Goal: Information Seeking & Learning: Learn about a topic

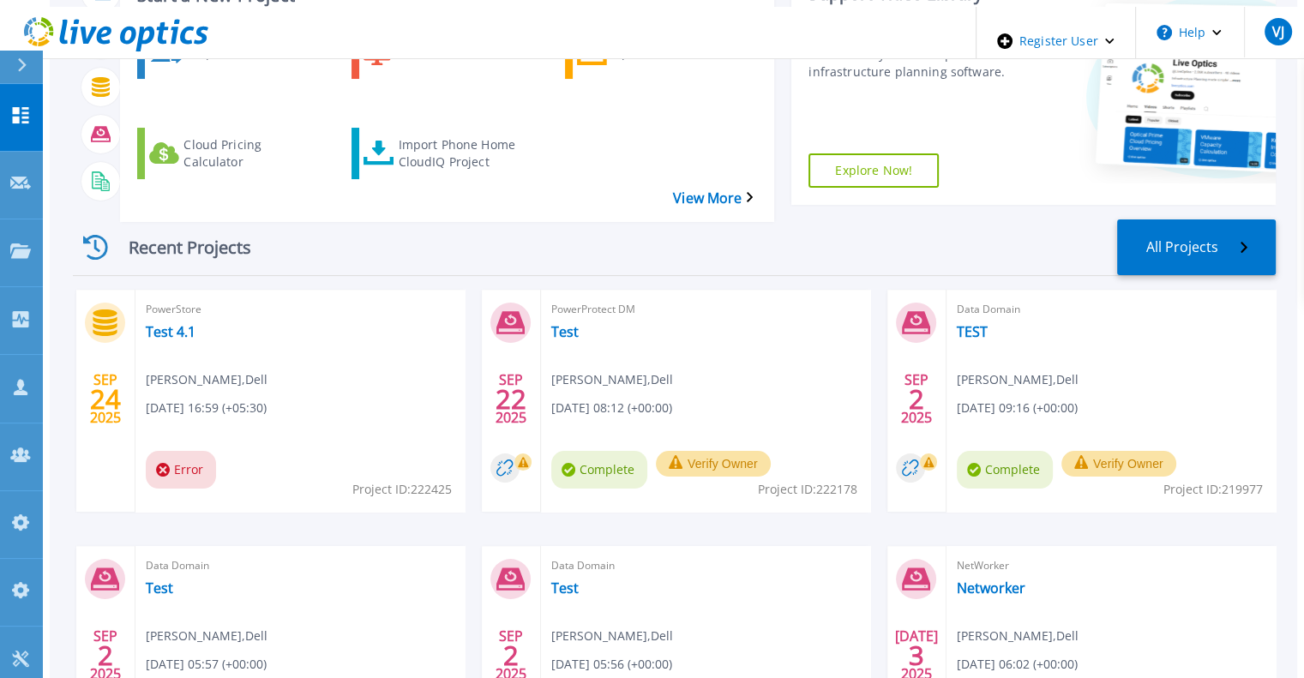
scroll to position [187, 0]
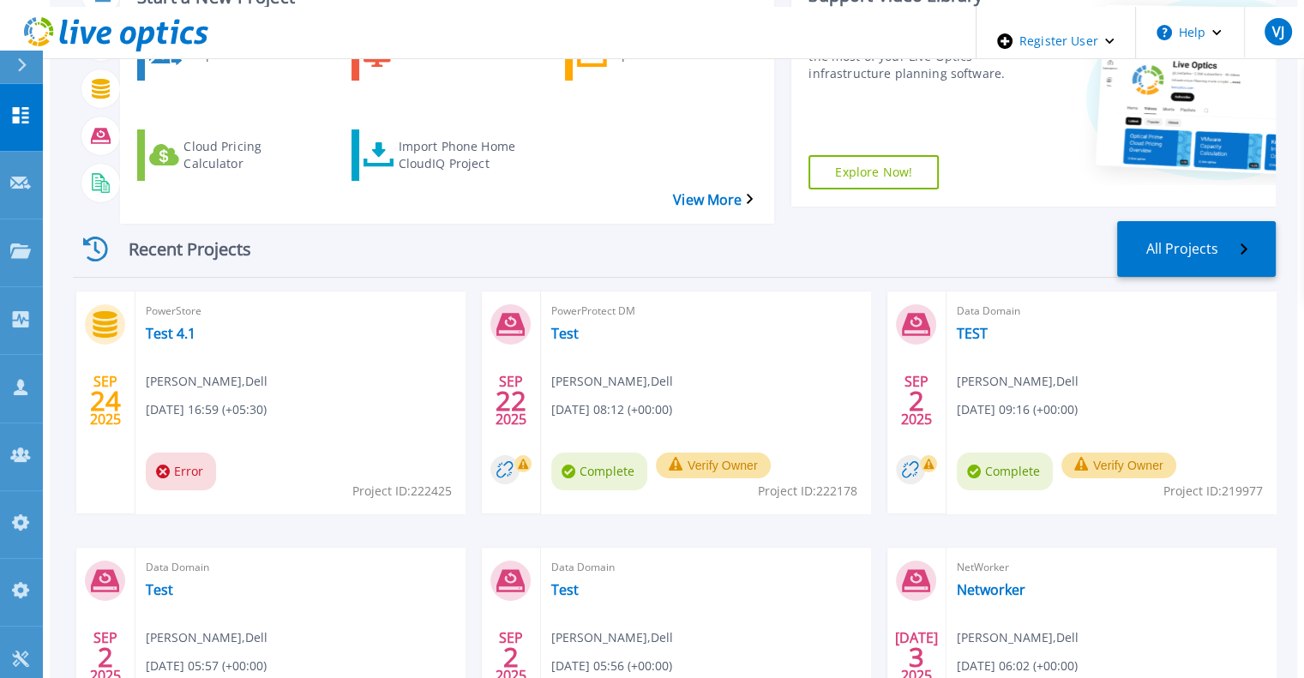
click at [27, 66] on div at bounding box center [28, 67] width 27 height 33
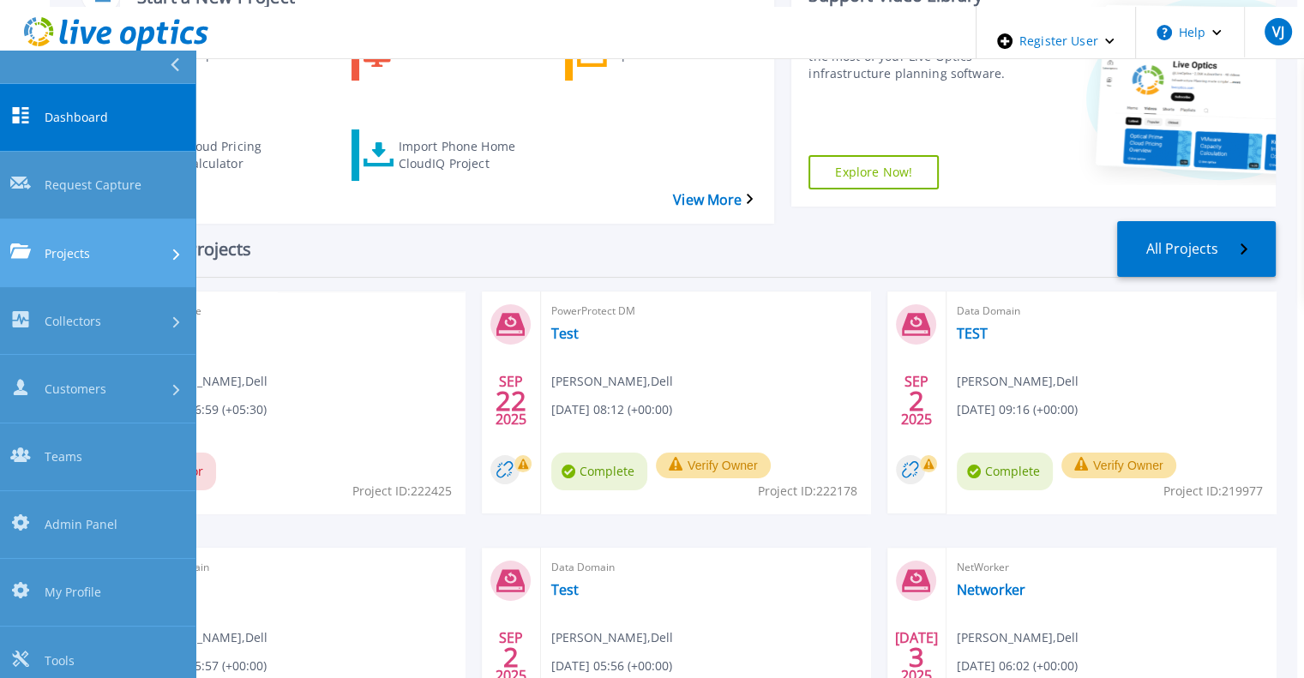
click at [81, 244] on span "Projects" at bounding box center [67, 253] width 45 height 18
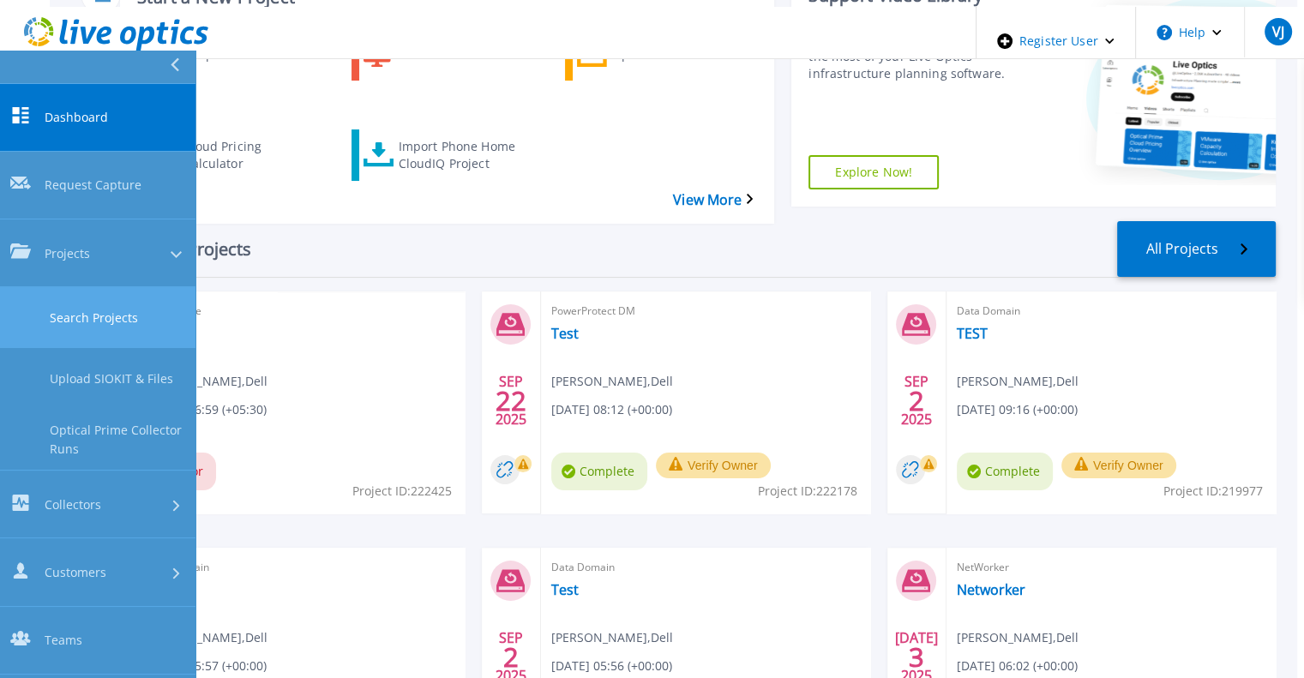
click at [75, 287] on link "Search Projects" at bounding box center [97, 317] width 195 height 61
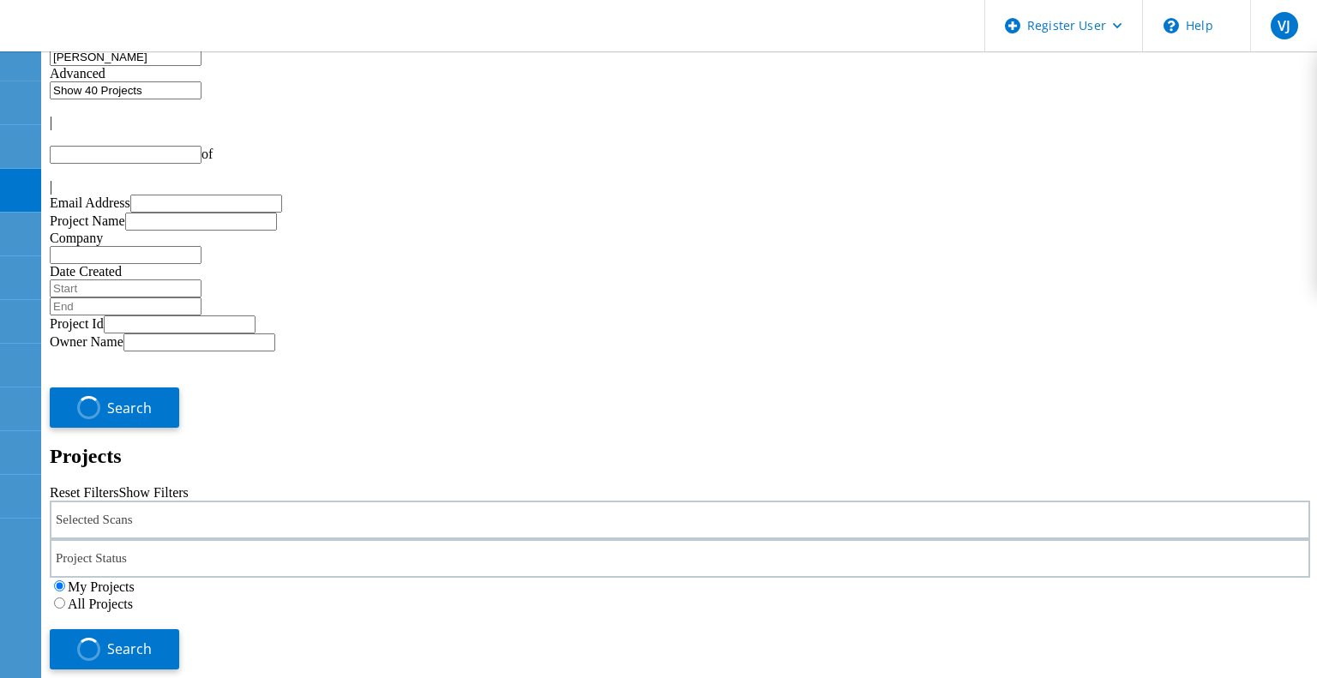
type input "1"
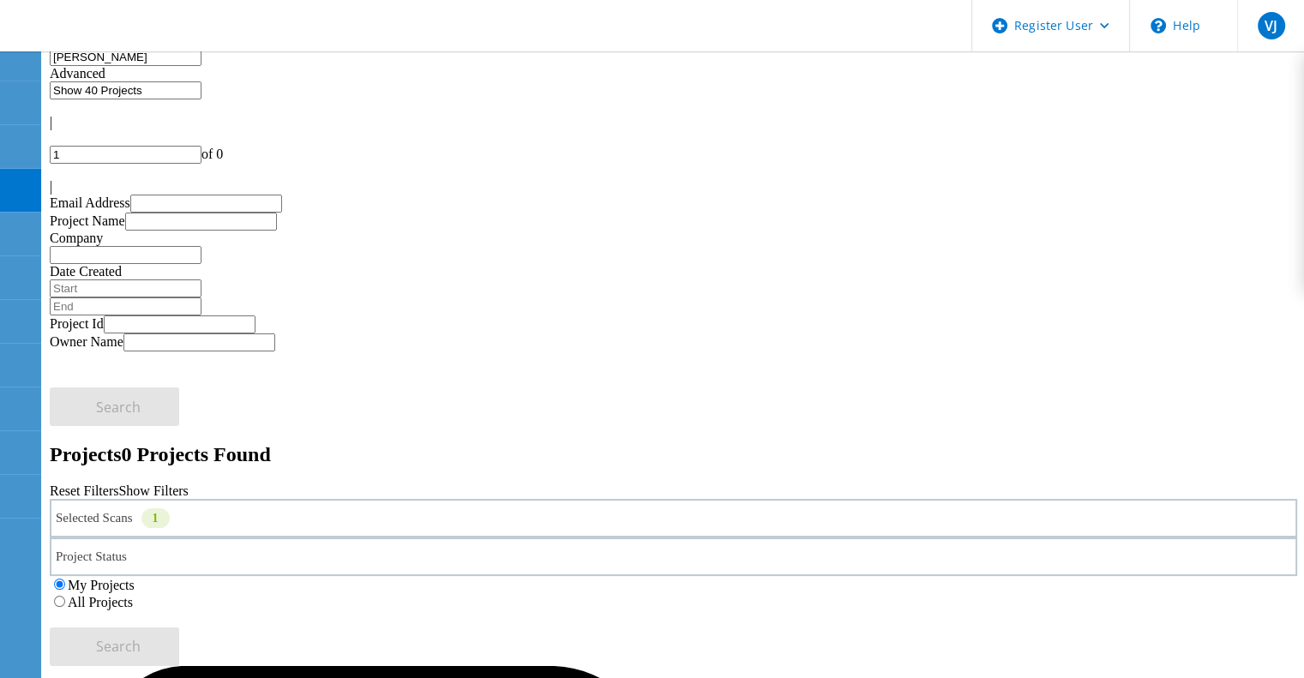
click at [133, 595] on label "All Projects" at bounding box center [100, 602] width 65 height 15
click at [65, 596] on input "All Projects" at bounding box center [59, 601] width 11 height 11
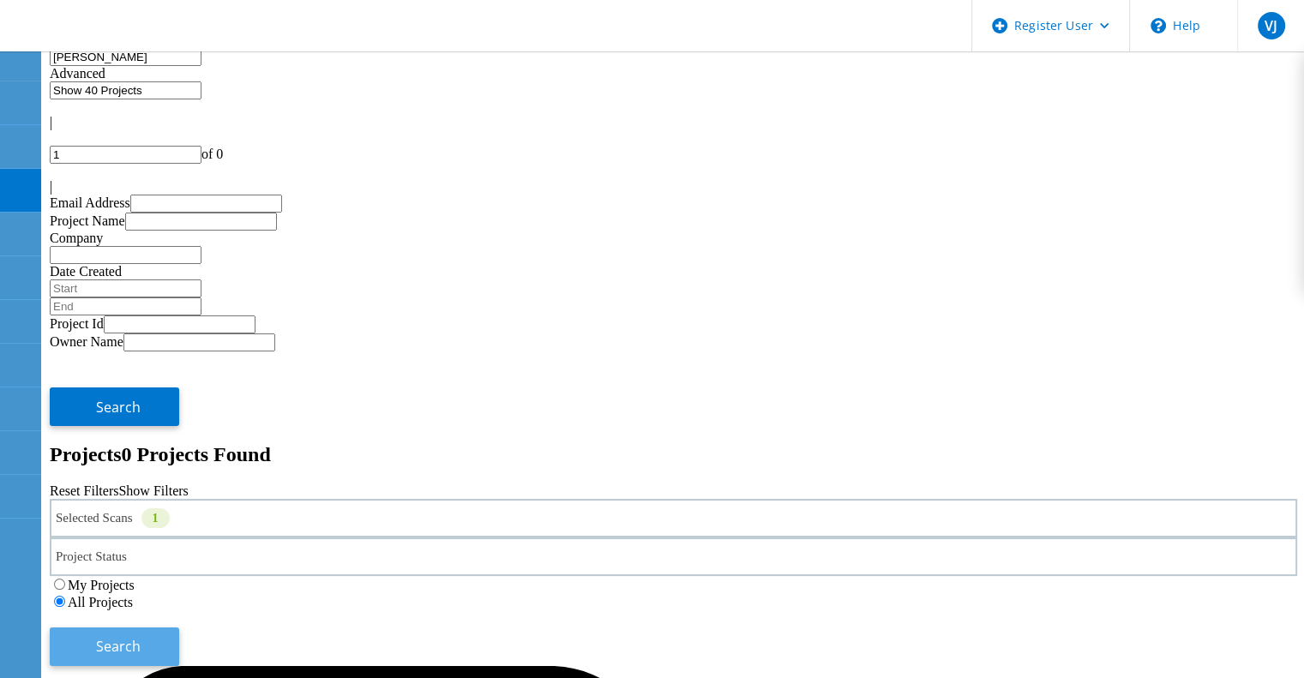
click at [141, 637] on span "Search" at bounding box center [118, 646] width 45 height 19
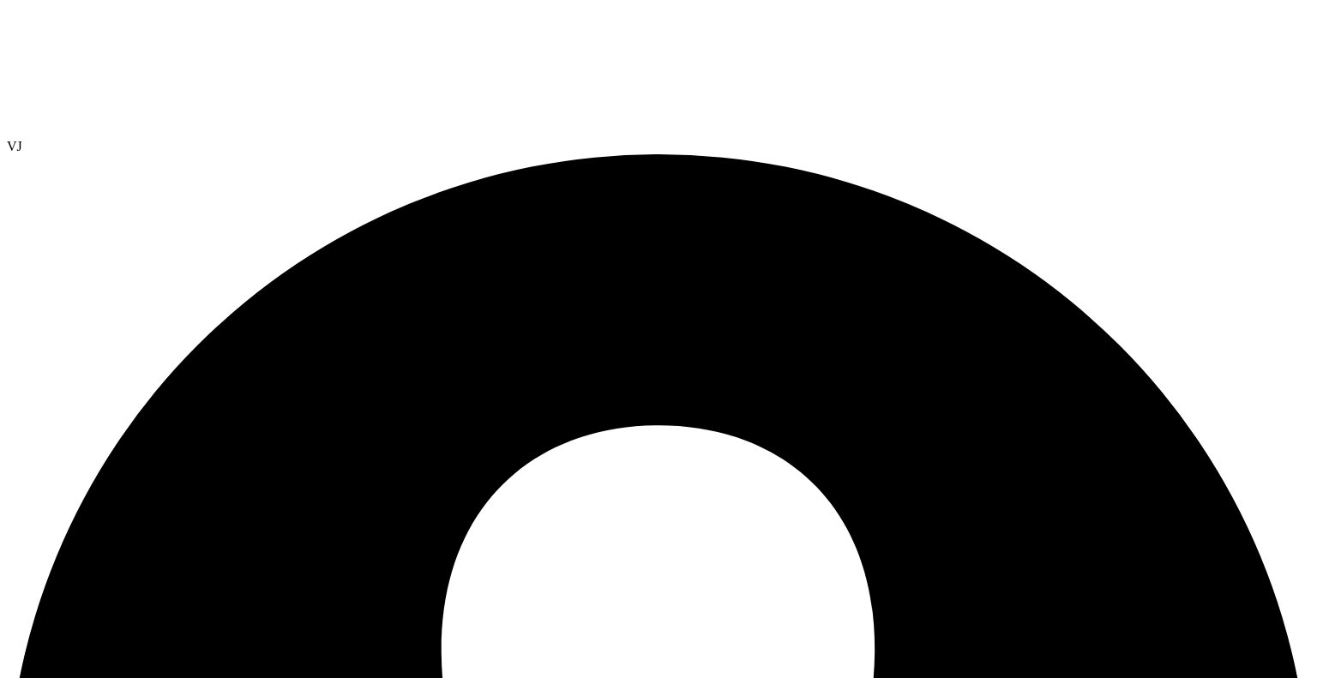
select select "USEast"
select select "USD"
drag, startPoint x: 70, startPoint y: 119, endPoint x: 1088, endPoint y: 499, distance: 1086.2
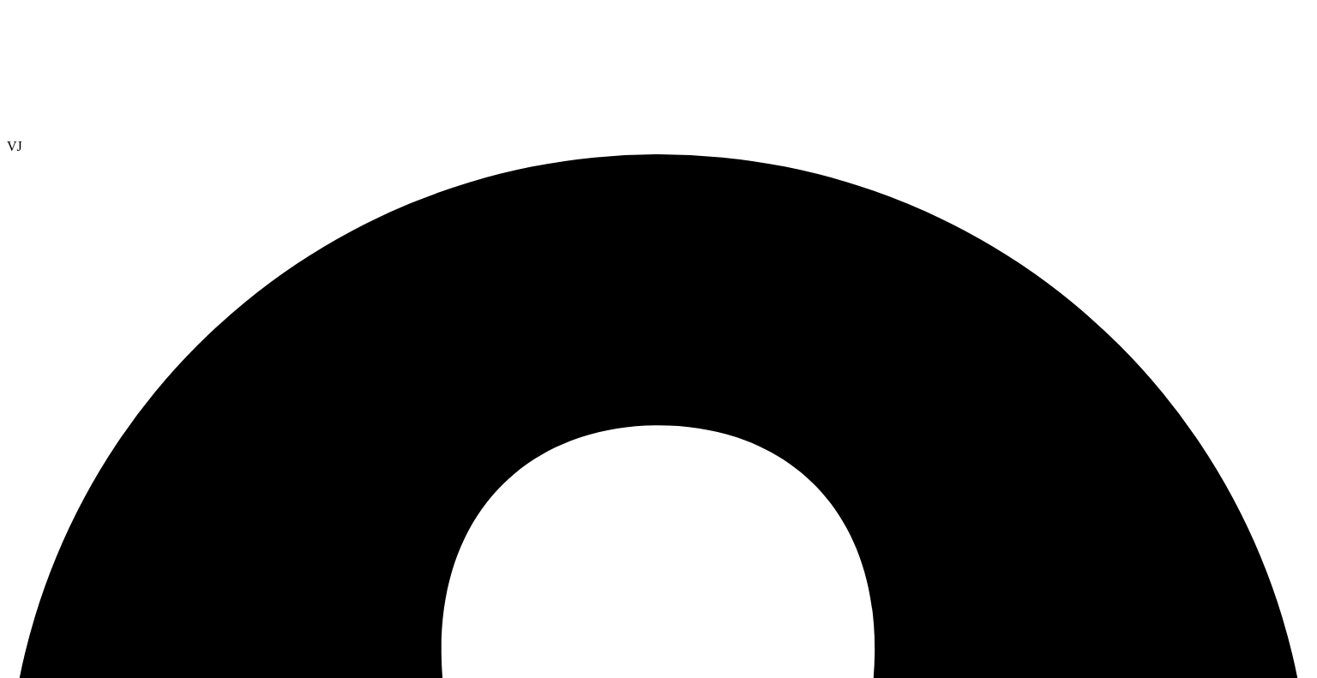
drag, startPoint x: 69, startPoint y: 124, endPoint x: 1238, endPoint y: 574, distance: 1252.3
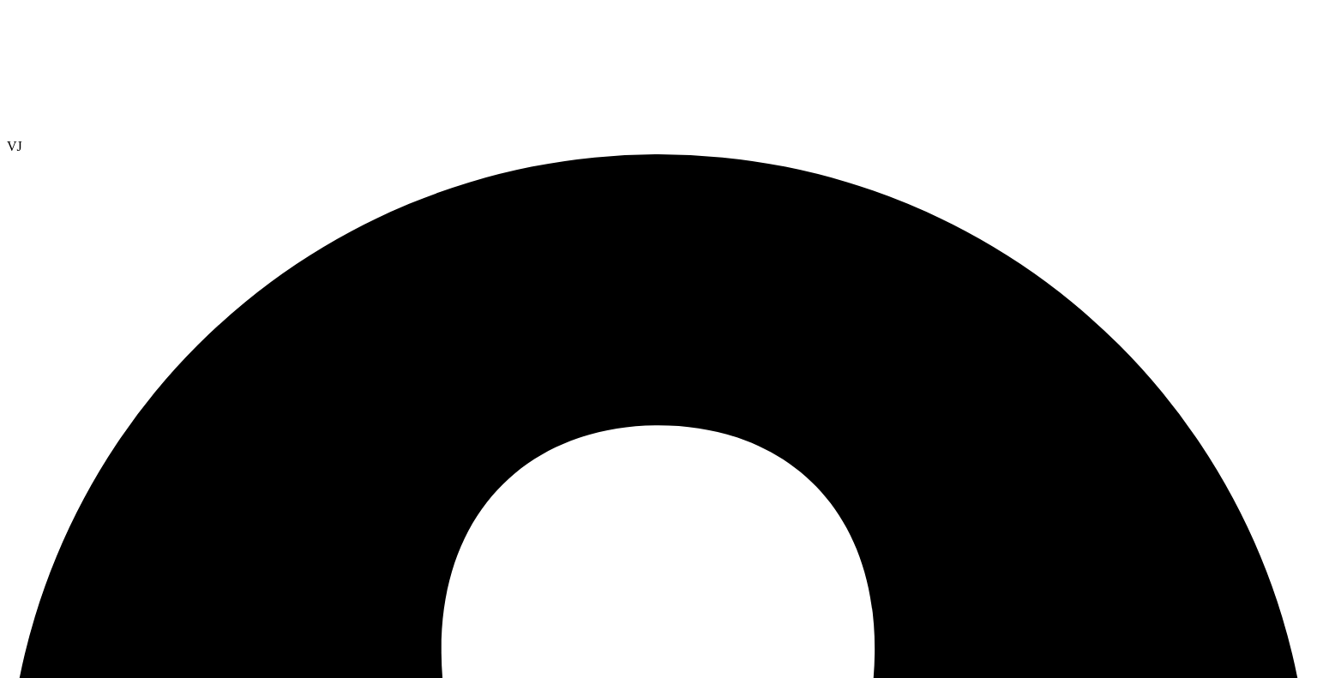
drag, startPoint x: 213, startPoint y: 111, endPoint x: 235, endPoint y: 138, distance: 34.8
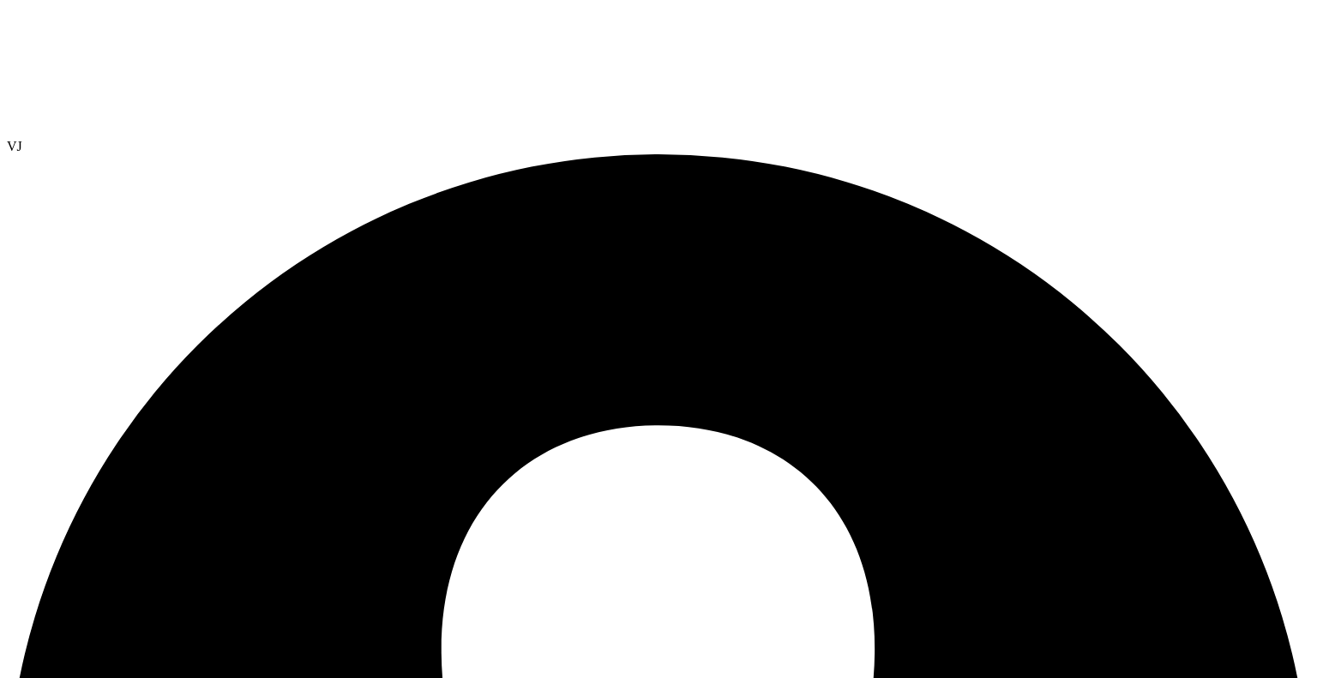
select select "USEast"
select select "USD"
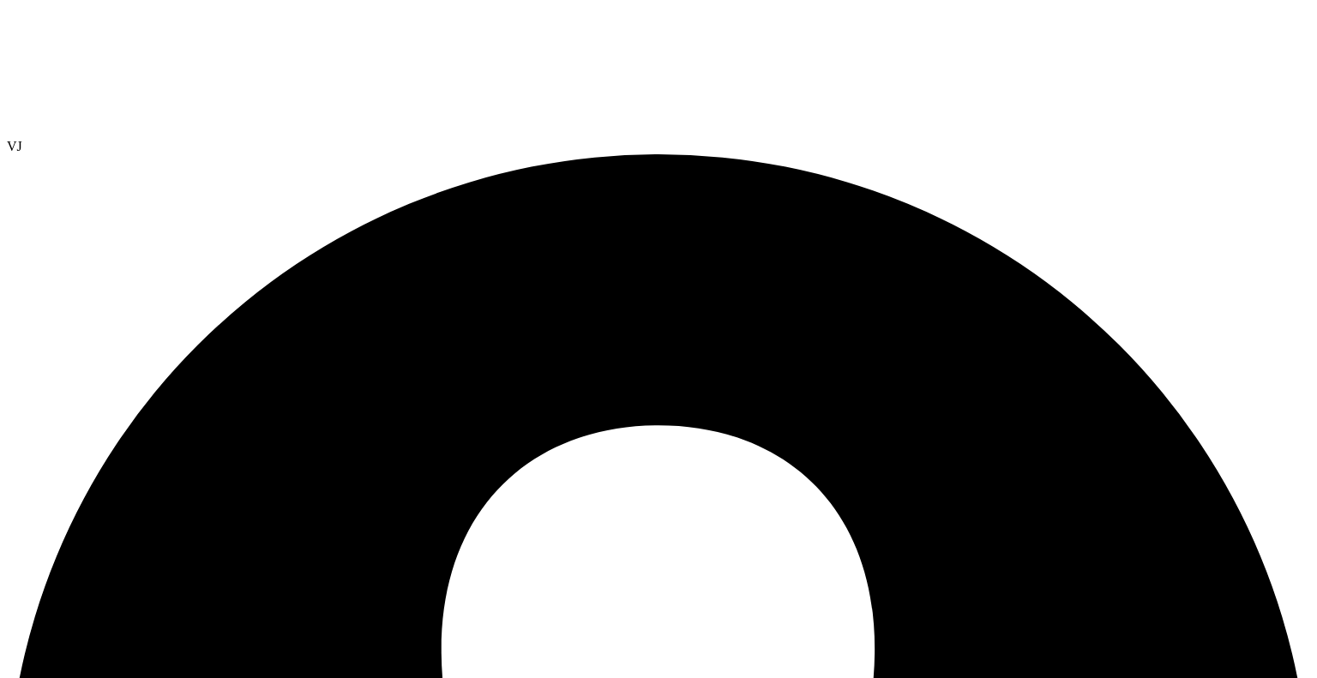
radio input "true"
radio input "false"
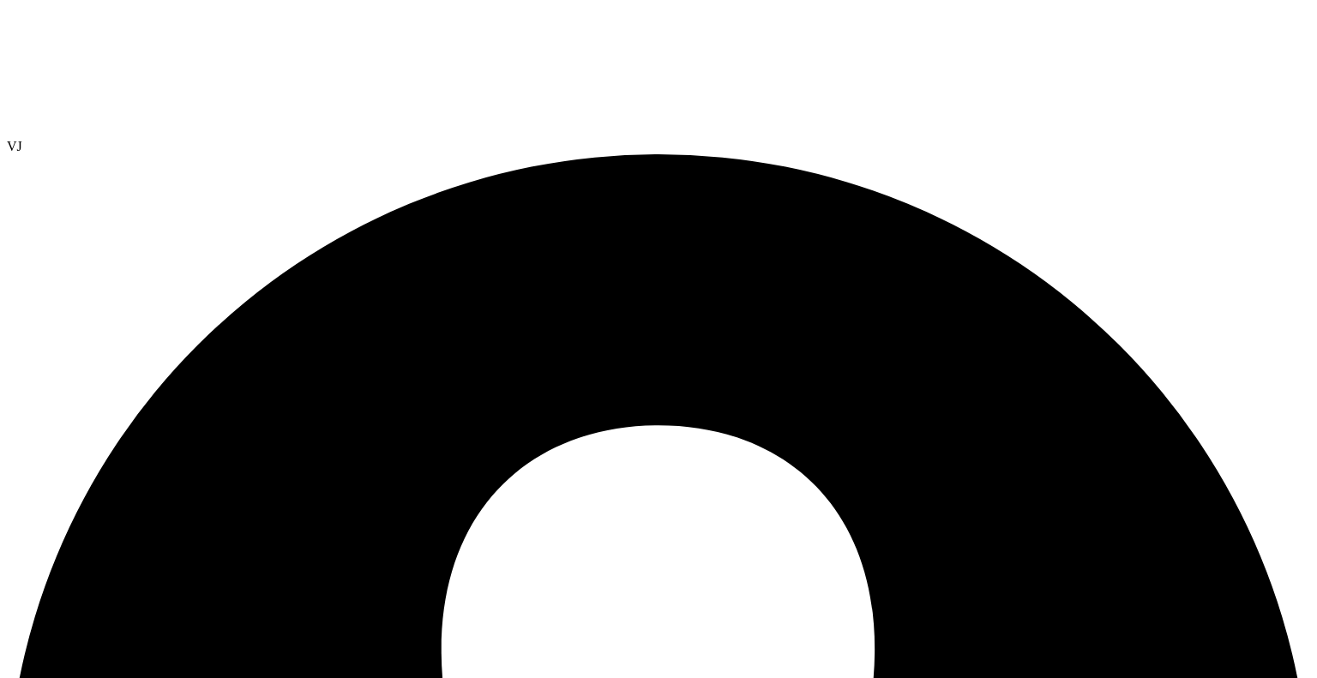
drag, startPoint x: 487, startPoint y: 342, endPoint x: 346, endPoint y: 260, distance: 163.7
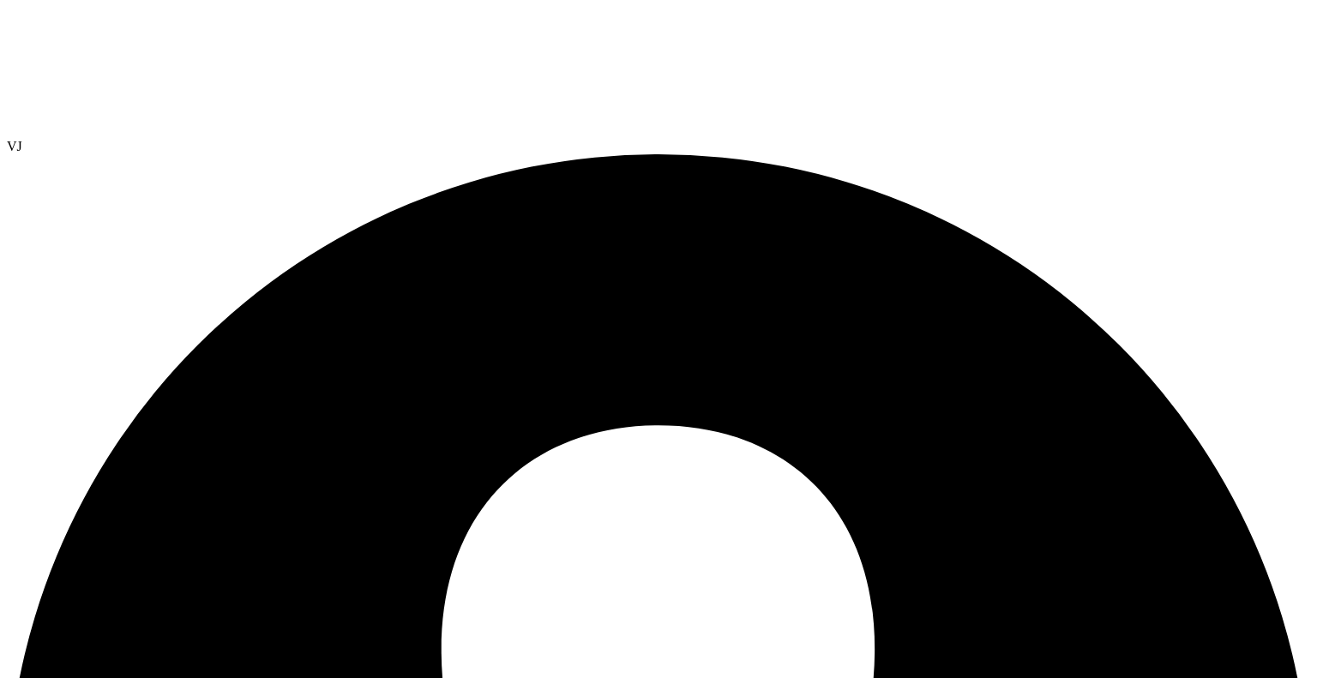
type input "1"
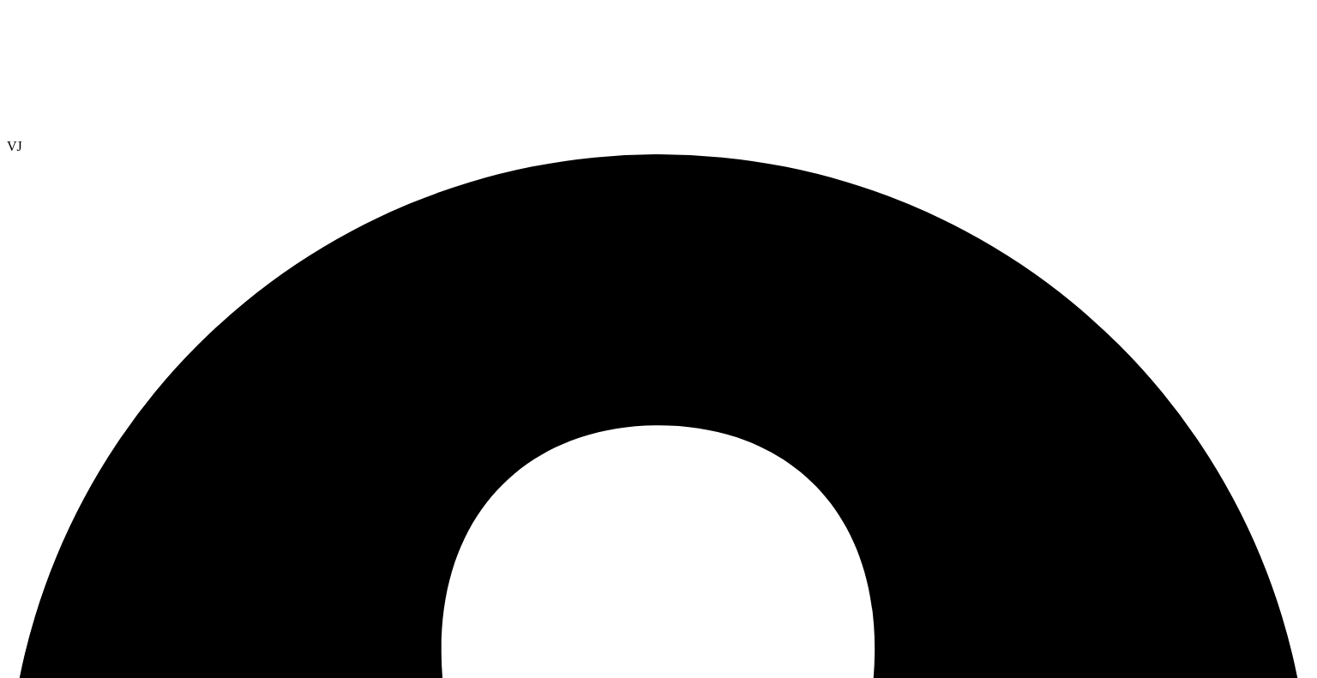
select select "USEast"
select select "USD"
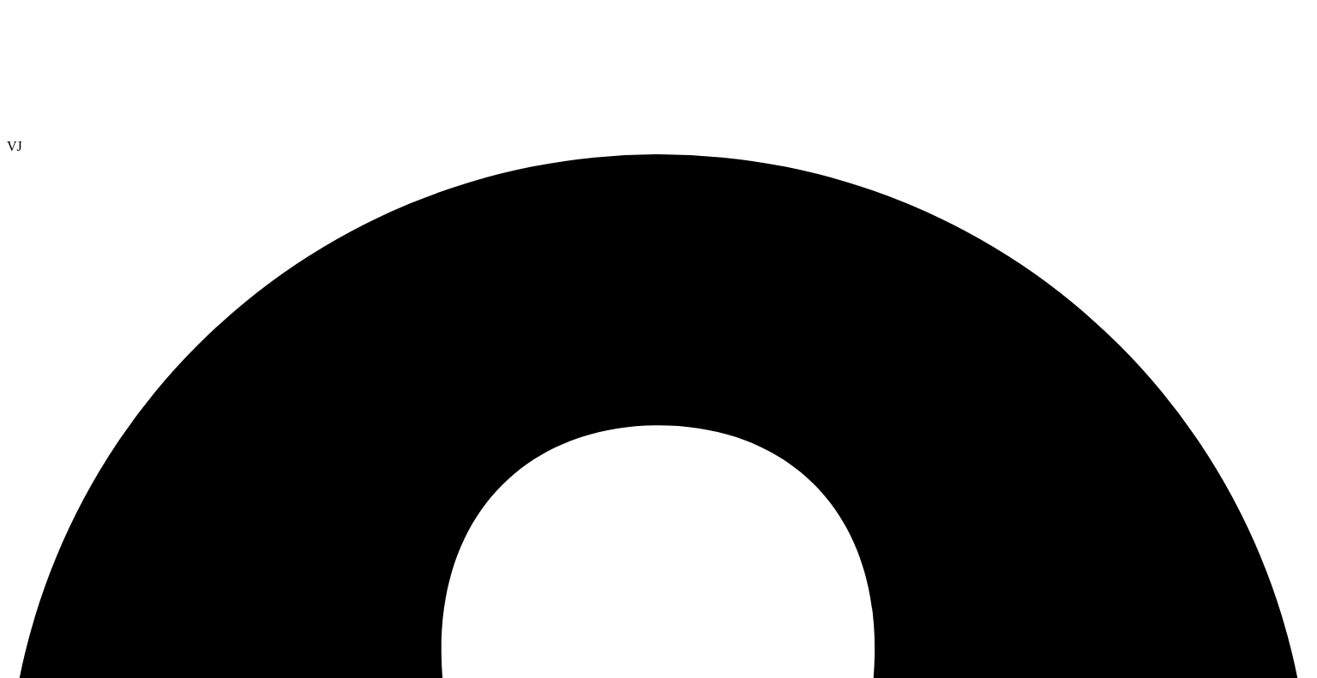
click at [112, 54] on div at bounding box center [658, 73] width 1303 height 132
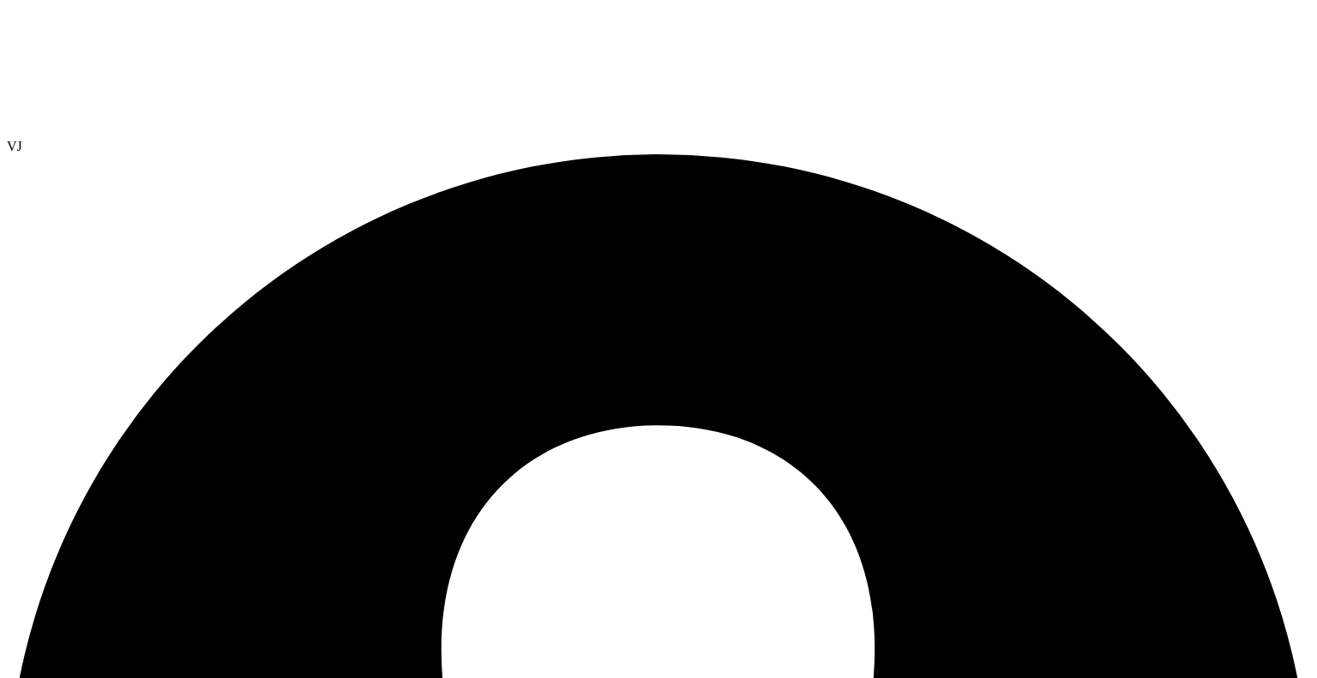
radio input "true"
radio input "false"
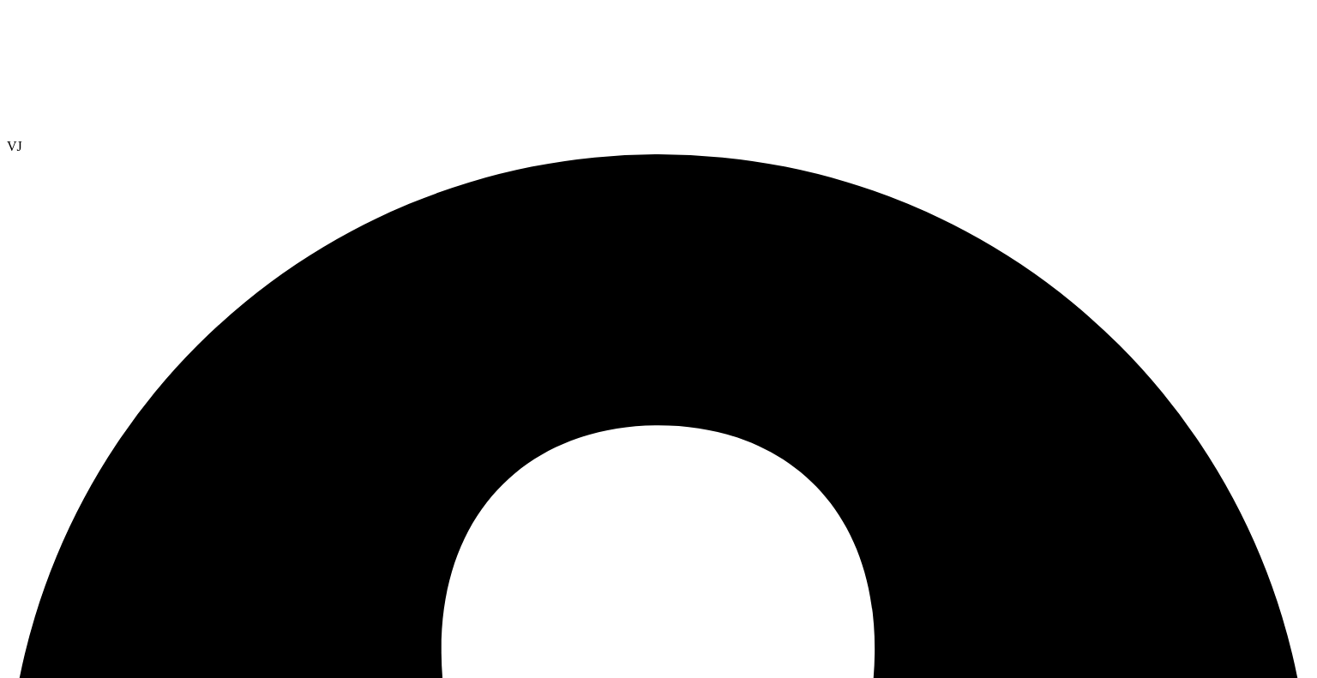
scroll to position [9, 0]
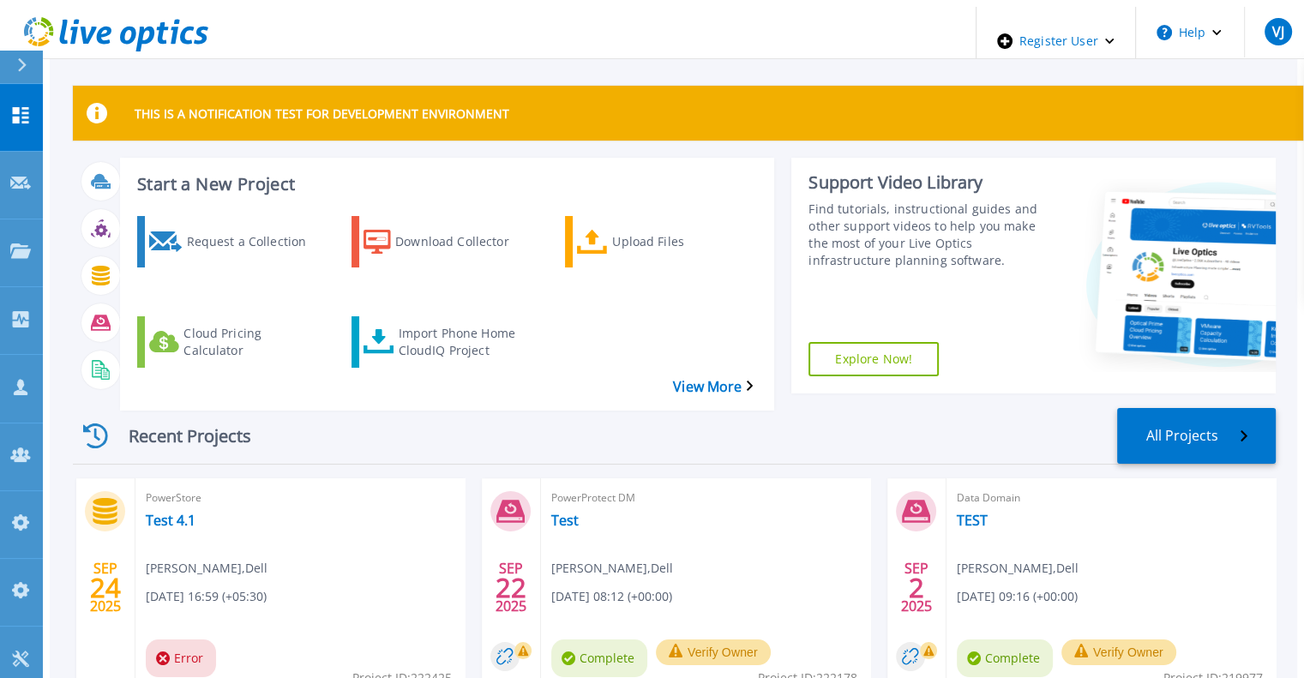
click at [28, 59] on div at bounding box center [28, 67] width 27 height 33
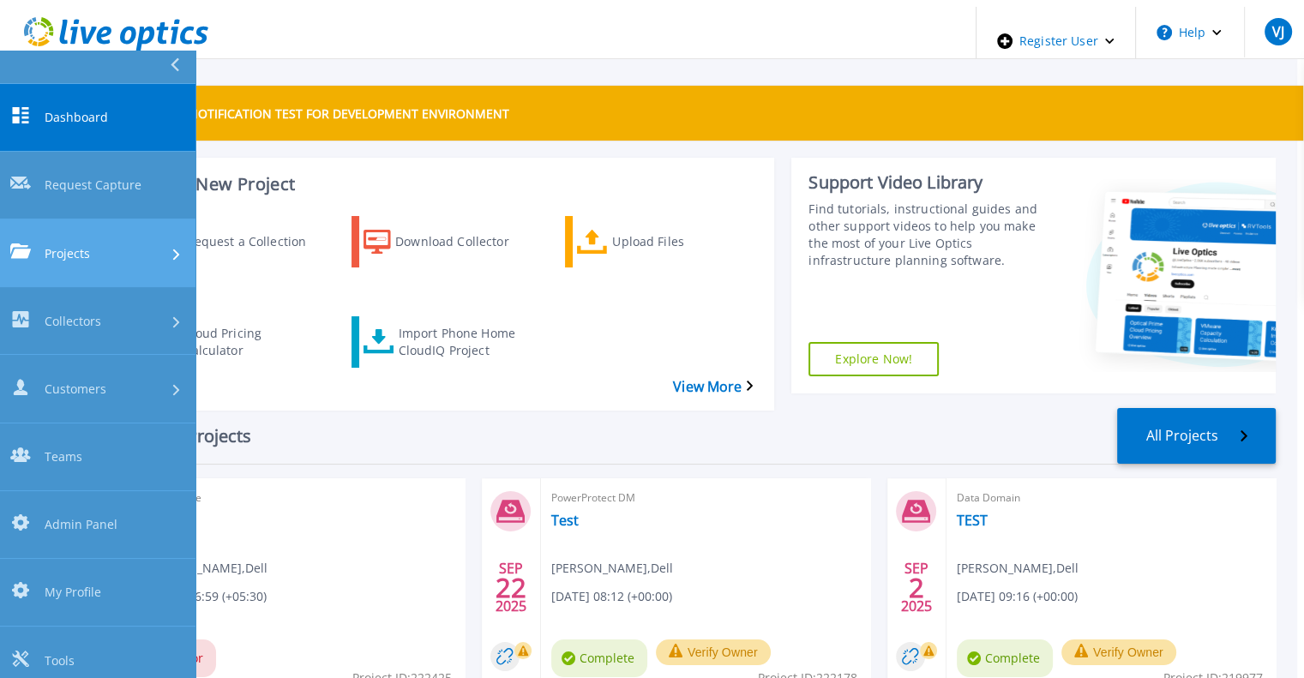
click at [98, 219] on link "Projects Projects" at bounding box center [97, 253] width 195 height 68
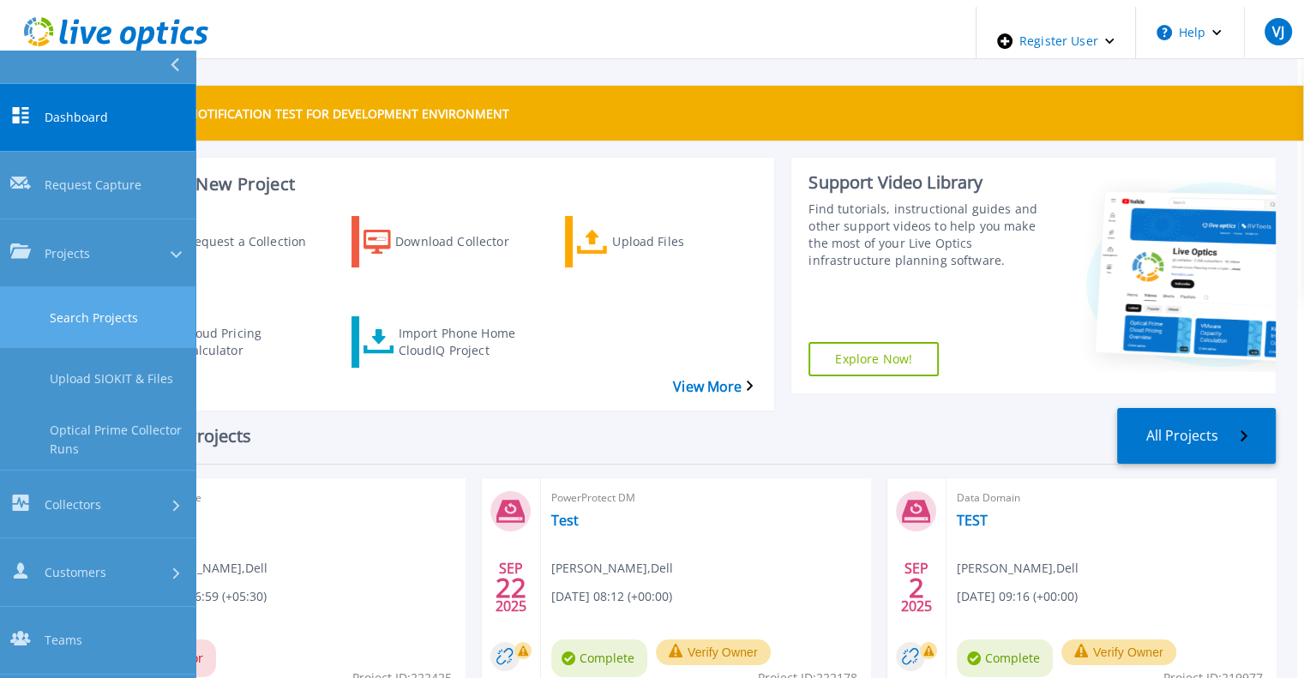
click at [124, 287] on link "Search Projects" at bounding box center [97, 317] width 195 height 61
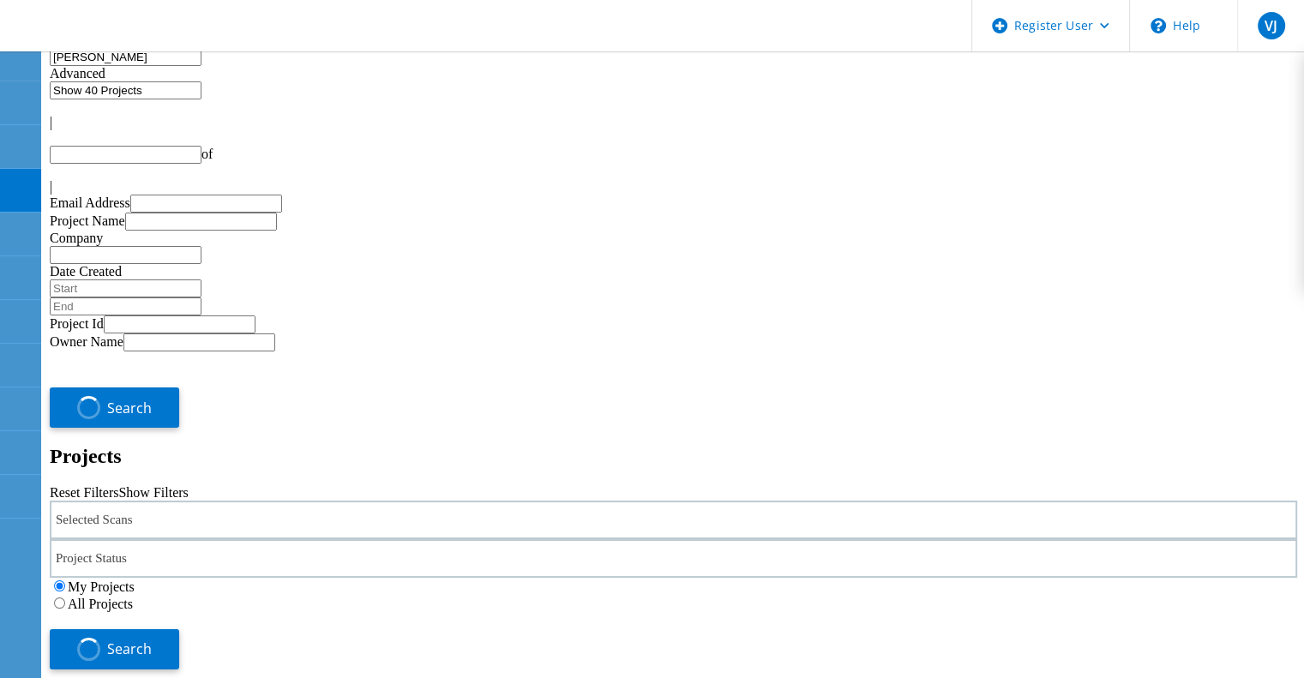
type input "1"
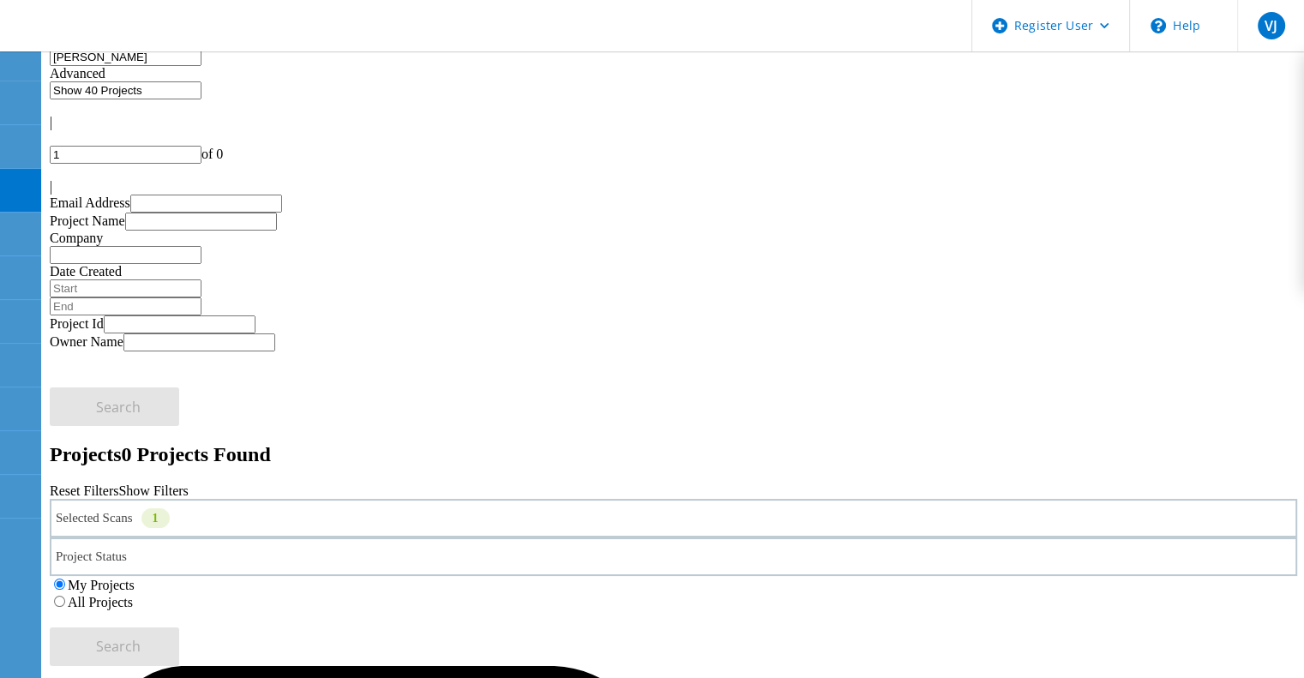
click at [133, 595] on label "All Projects" at bounding box center [100, 602] width 65 height 15
click at [65, 596] on input "All Projects" at bounding box center [59, 601] width 11 height 11
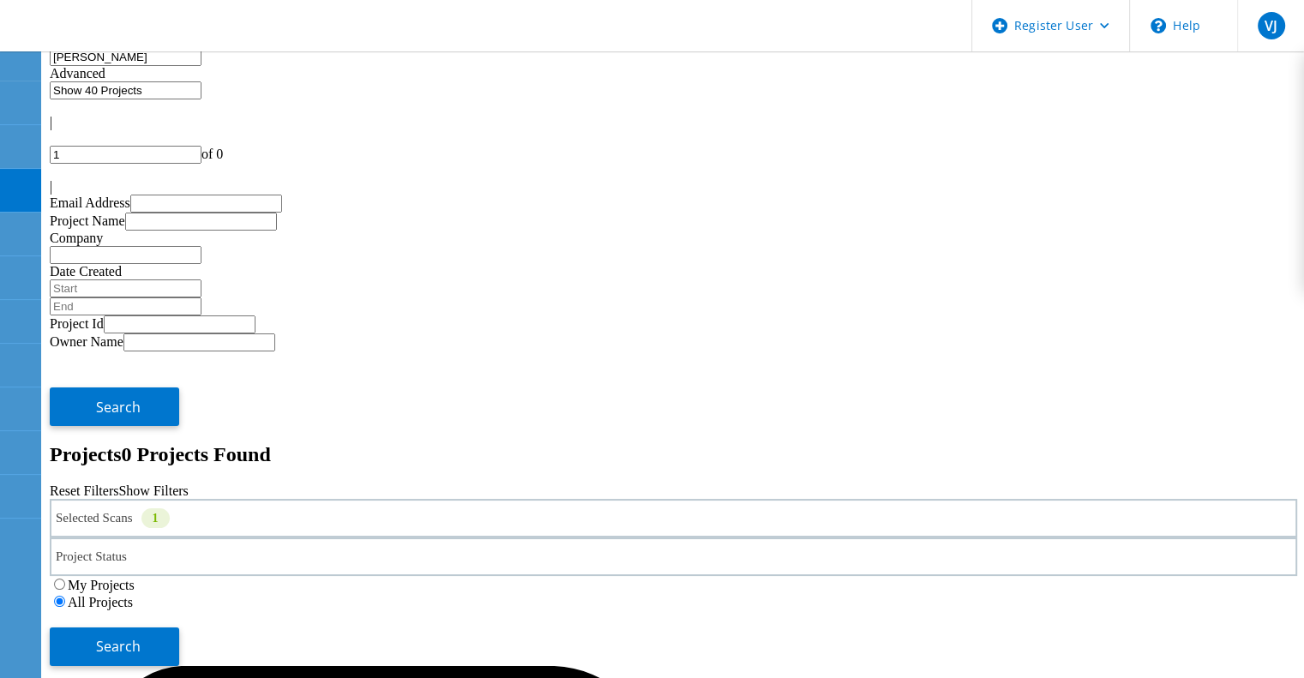
click at [1173, 499] on div "Selected Scans 1 Project Status In Progress Complete Published Anonymous Archiv…" at bounding box center [673, 582] width 1247 height 167
click at [141, 637] on span "Search" at bounding box center [118, 646] width 45 height 19
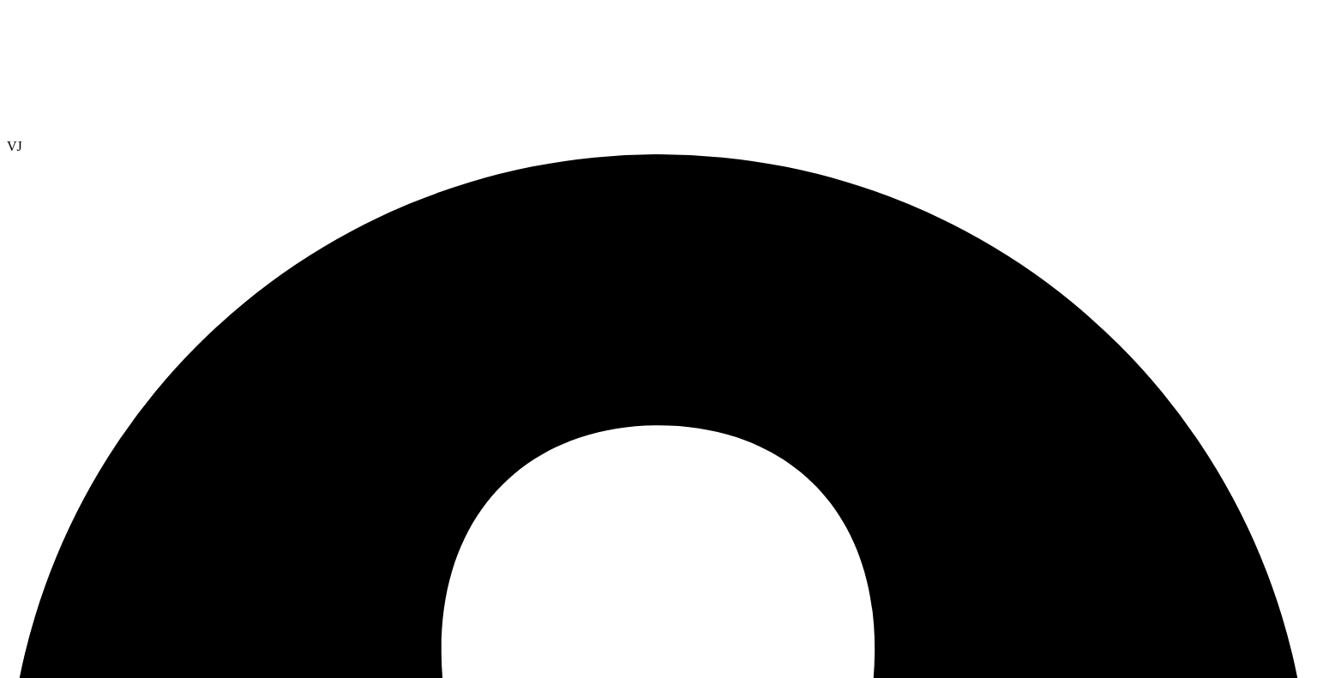
select select "USEast"
select select "USD"
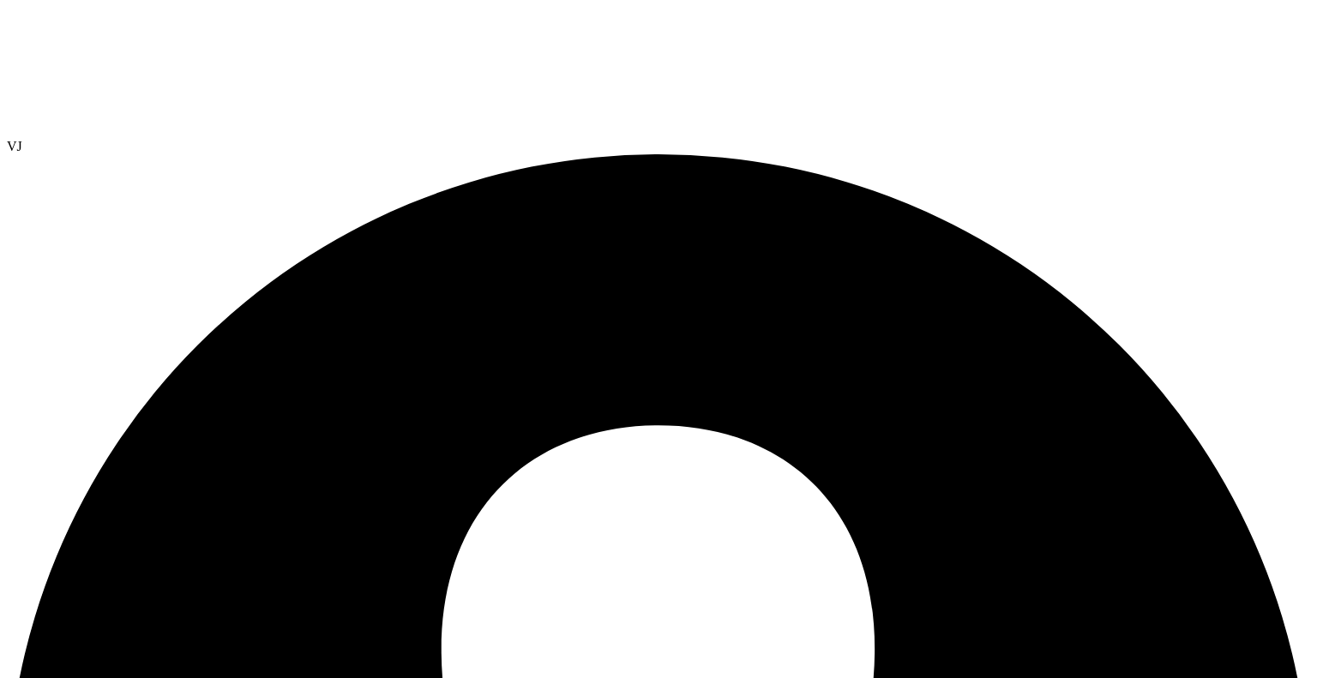
drag, startPoint x: 60, startPoint y: 302, endPoint x: 1233, endPoint y: 299, distance: 1172.9
drag, startPoint x: 155, startPoint y: 171, endPoint x: 409, endPoint y: 171, distance: 253.8
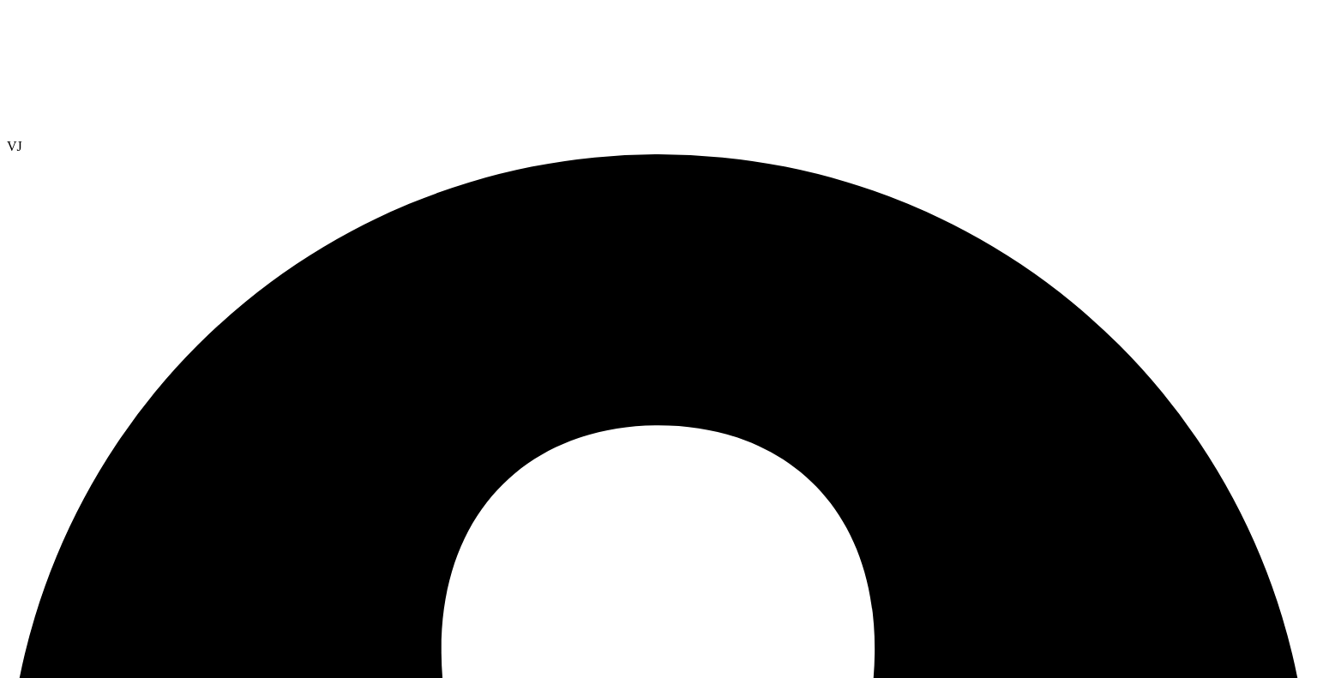
scroll to position [16, 0]
type input "2"
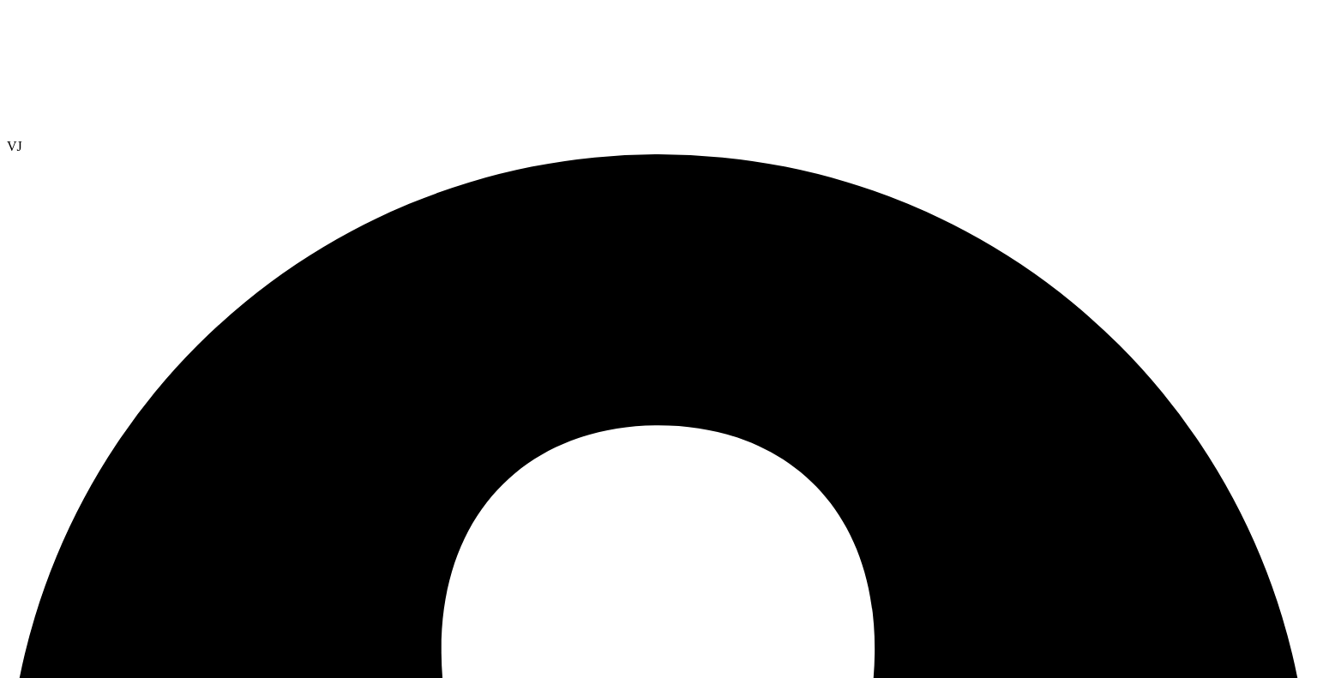
select select "USEast"
select select "USD"
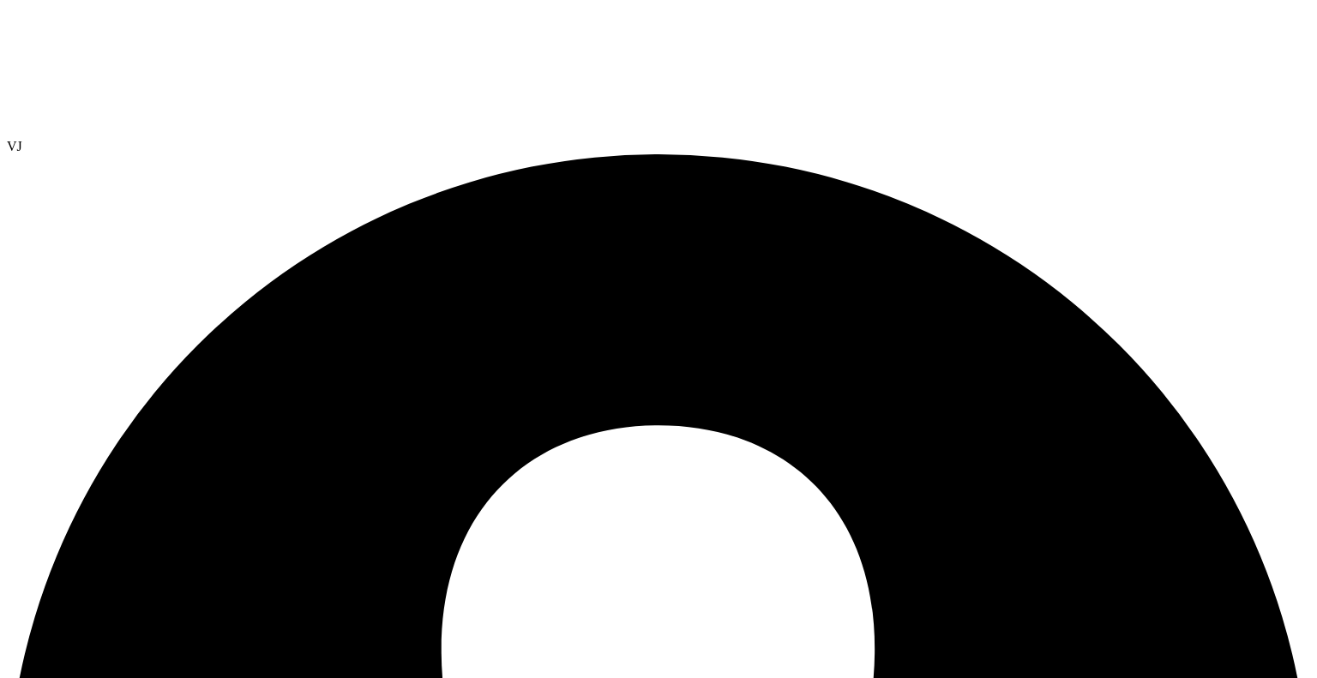
scroll to position [9, 0]
